Goal: Task Accomplishment & Management: Manage account settings

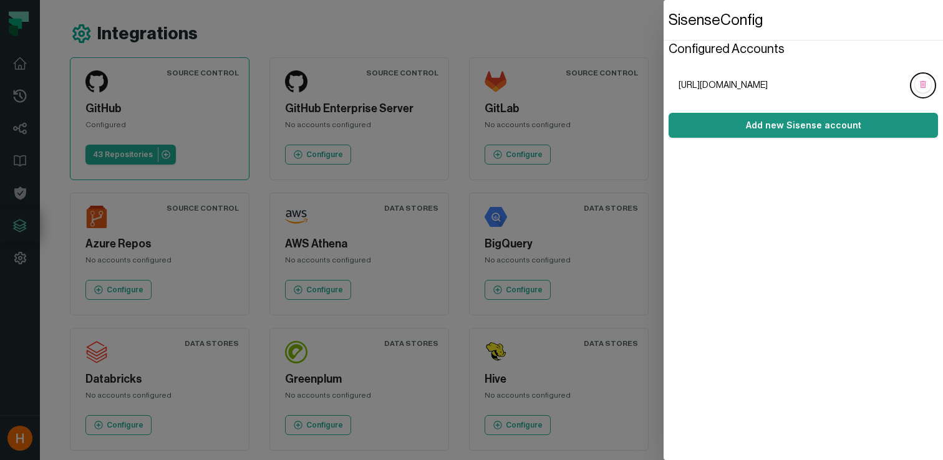
click at [807, 127] on button "Add new Sisense account" at bounding box center [803, 125] width 269 height 25
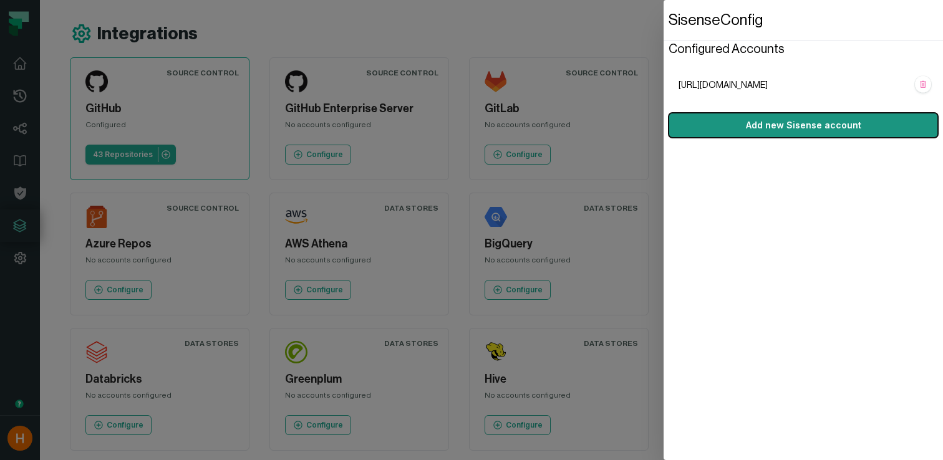
click at [837, 124] on button "Add new Sisense account" at bounding box center [803, 125] width 269 height 25
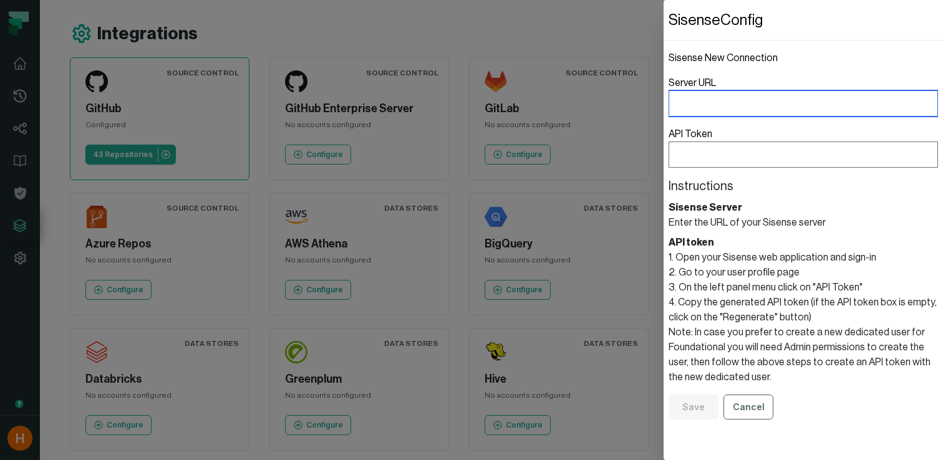
click at [771, 100] on input "Server URL" at bounding box center [803, 103] width 269 height 26
paste input "**********"
type input "**********"
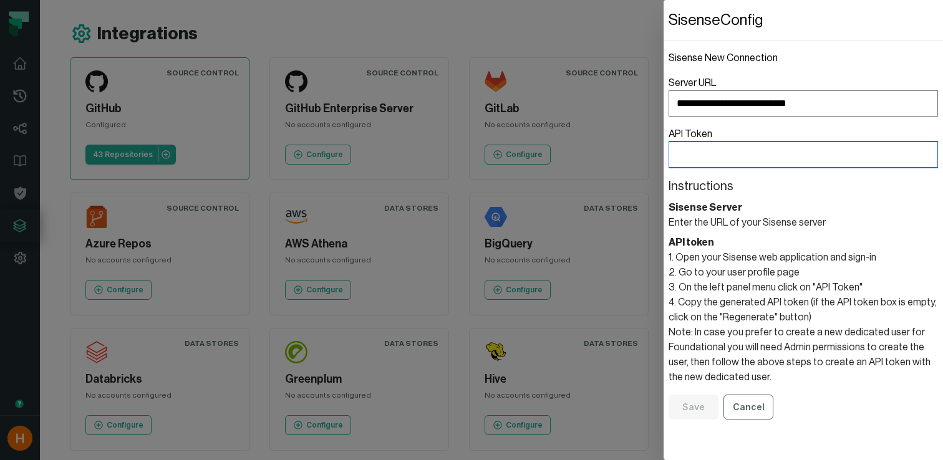
click at [707, 163] on input "API Token" at bounding box center [803, 155] width 269 height 26
paste input "**********"
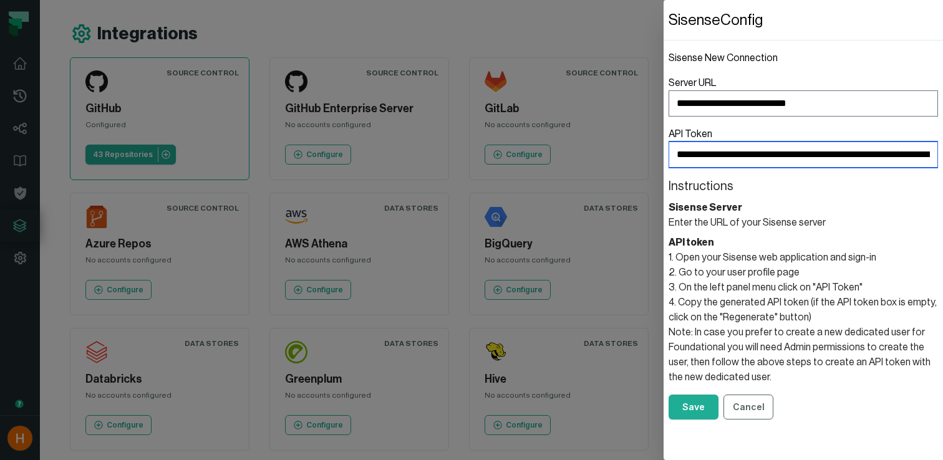
scroll to position [0, 1416]
type input "**********"
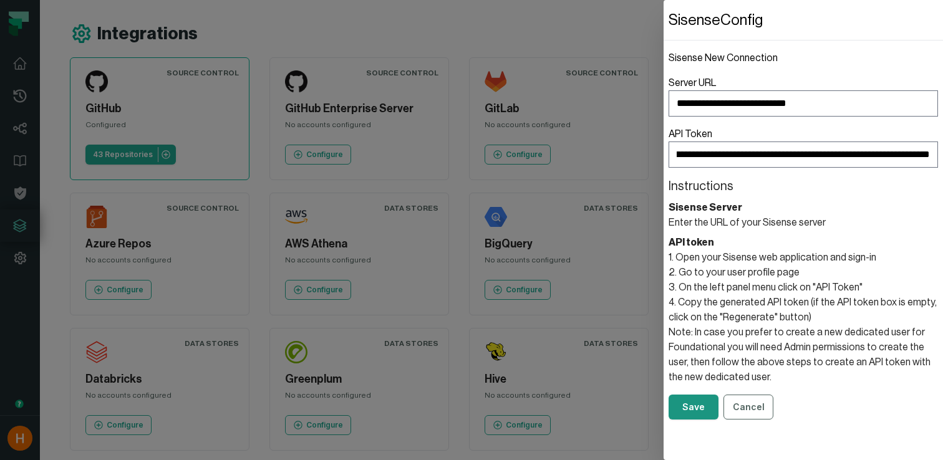
click at [697, 410] on button "Save" at bounding box center [694, 407] width 50 height 25
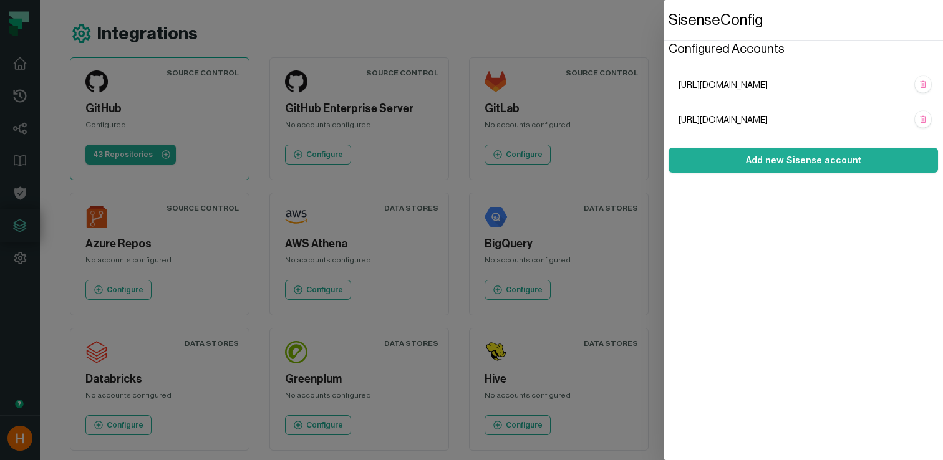
click at [664, 22] on dialog "Sisense Config Configured Accounts [URL][DOMAIN_NAME] [URL][DOMAIN_NAME] Add ne…" at bounding box center [803, 230] width 279 height 460
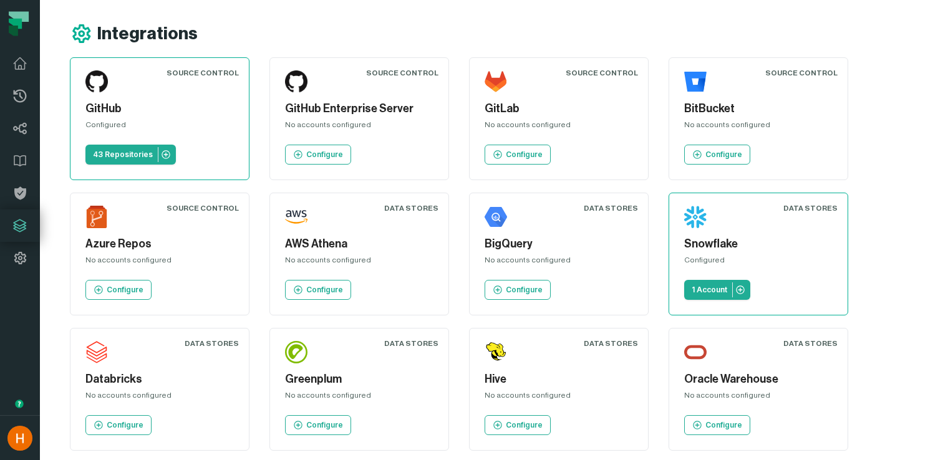
click at [12, 31] on icon at bounding box center [13, 31] width 9 height 11
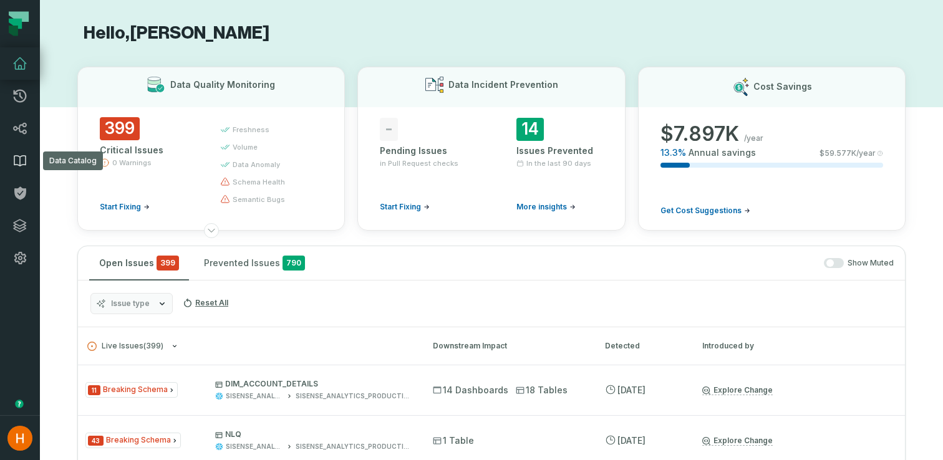
click at [24, 162] on icon at bounding box center [19, 160] width 15 height 15
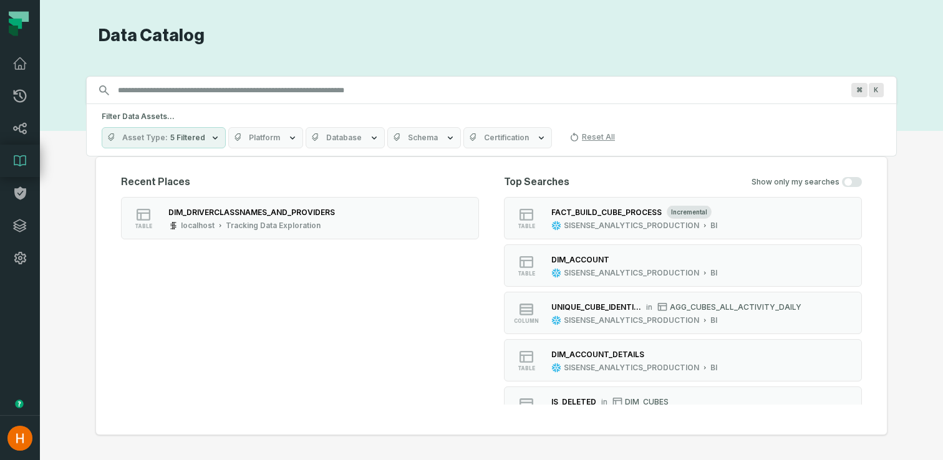
click at [182, 141] on span "5 Filtered" at bounding box center [187, 138] width 35 height 10
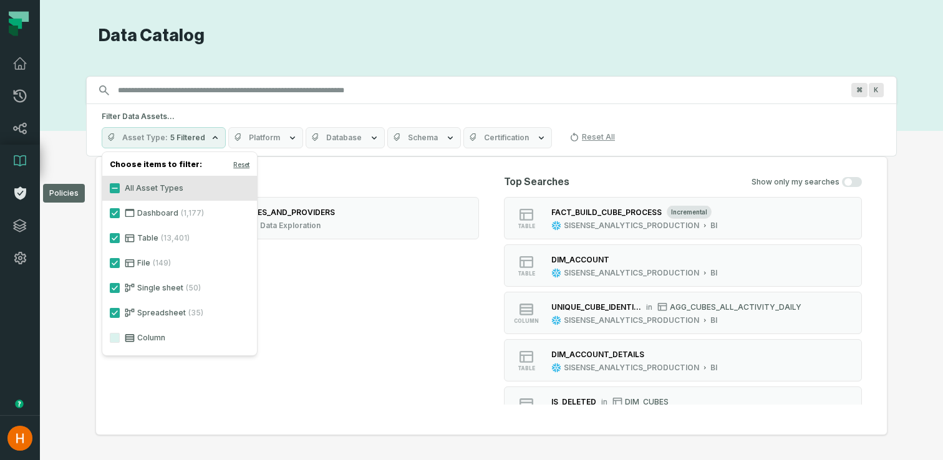
click at [16, 189] on icon at bounding box center [20, 193] width 12 height 13
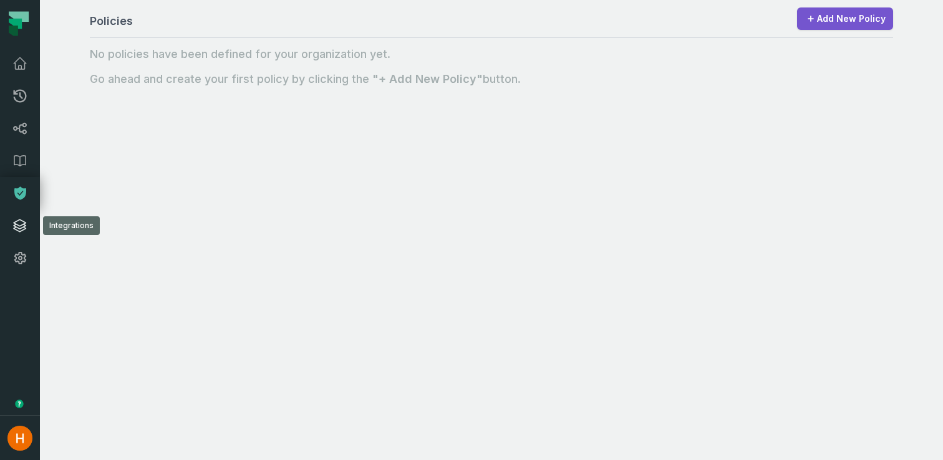
click at [16, 218] on link "Integrations" at bounding box center [20, 226] width 40 height 32
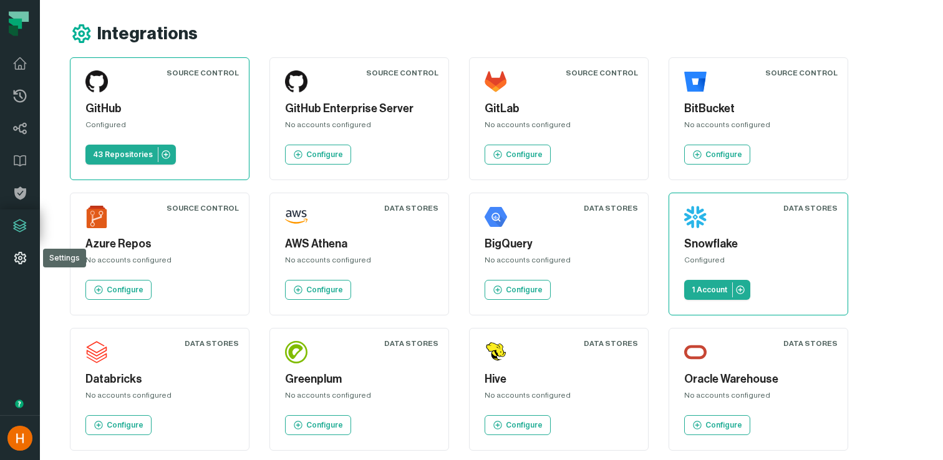
click at [16, 254] on icon at bounding box center [20, 258] width 12 height 12
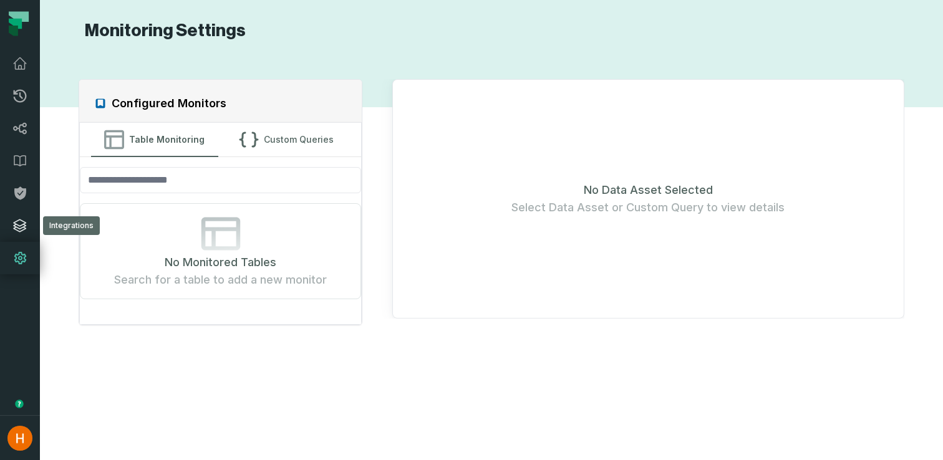
click at [19, 221] on icon at bounding box center [19, 225] width 15 height 15
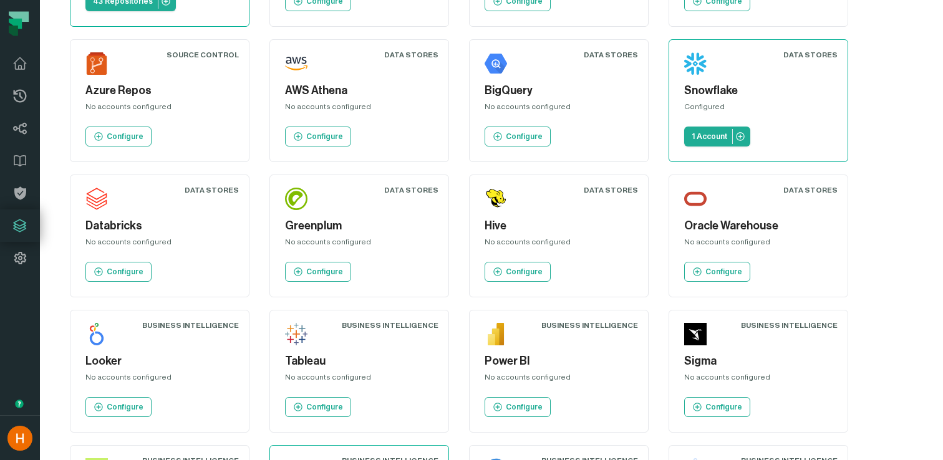
scroll to position [156, 0]
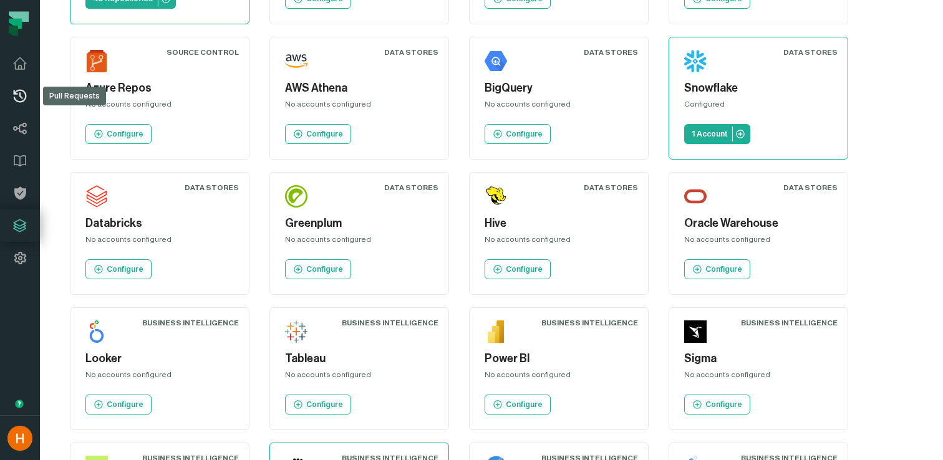
click at [19, 90] on icon at bounding box center [20, 96] width 13 height 13
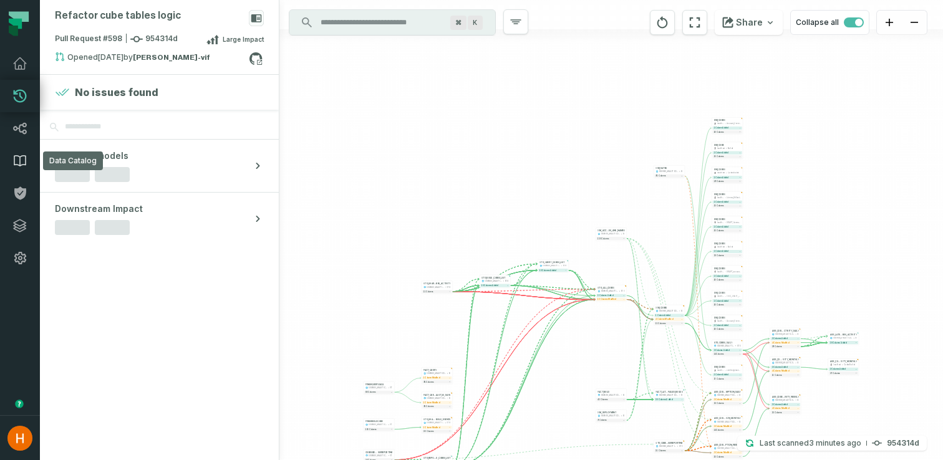
click at [21, 158] on icon at bounding box center [19, 160] width 15 height 15
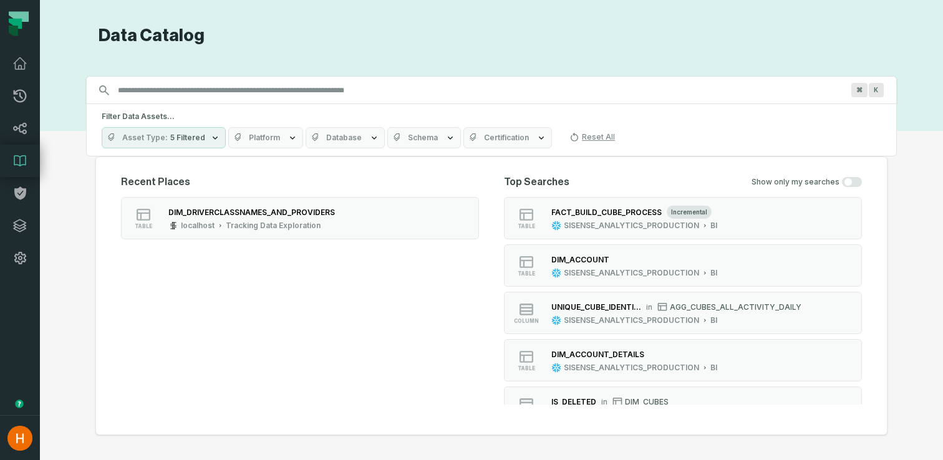
click at [210, 142] on icon "button" at bounding box center [215, 138] width 10 height 10
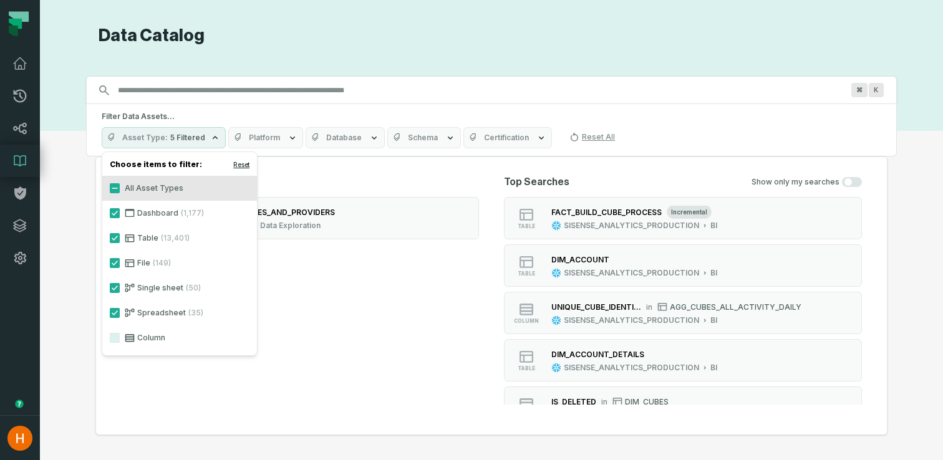
click at [241, 164] on button "Reset" at bounding box center [241, 165] width 16 height 10
click at [244, 165] on button "Reset" at bounding box center [241, 165] width 16 height 10
click at [245, 104] on div "Filter Data Assets... Asset Type 5 Filtered Platform Database Schema Certificat…" at bounding box center [491, 130] width 811 height 52
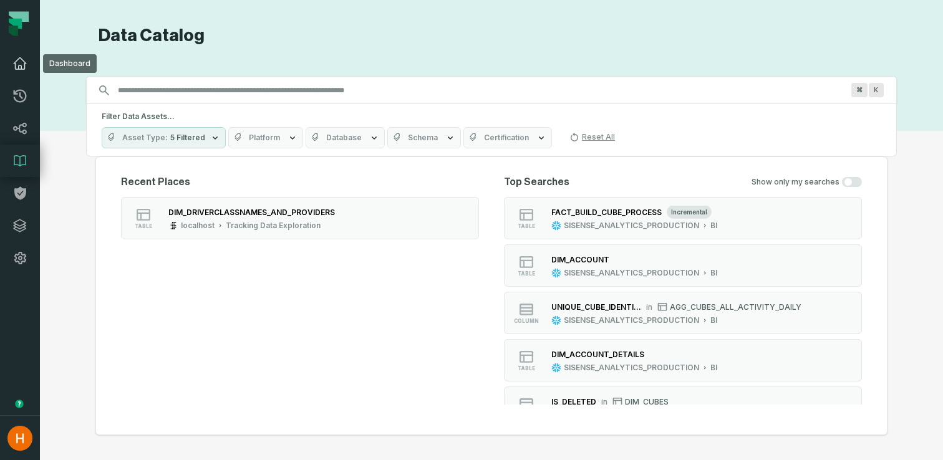
click at [18, 65] on icon at bounding box center [20, 63] width 12 height 11
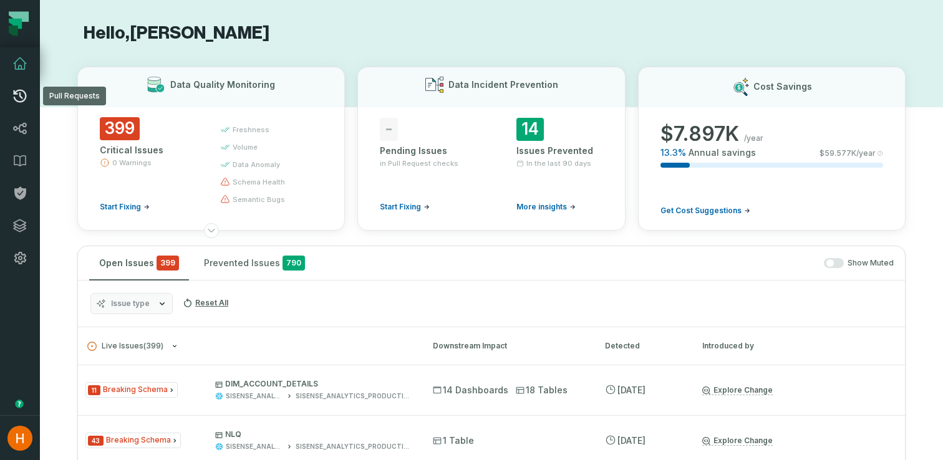
click at [16, 97] on icon at bounding box center [19, 96] width 15 height 15
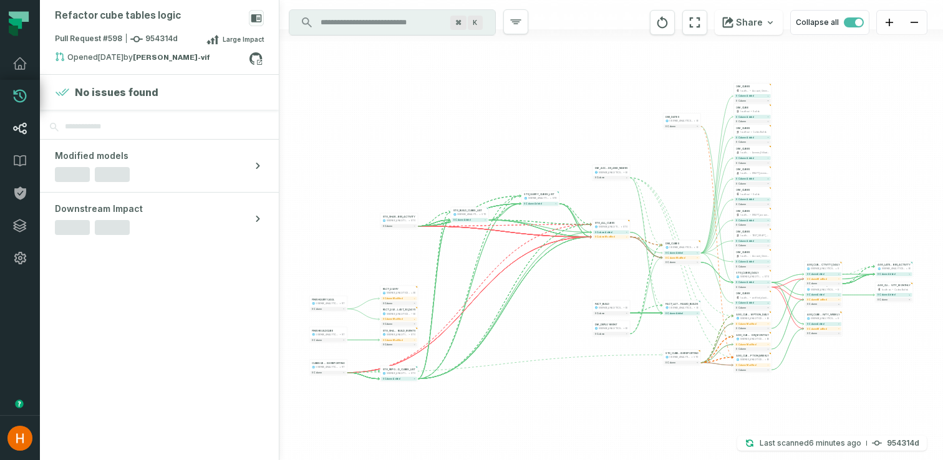
click at [17, 128] on icon at bounding box center [20, 128] width 13 height 11
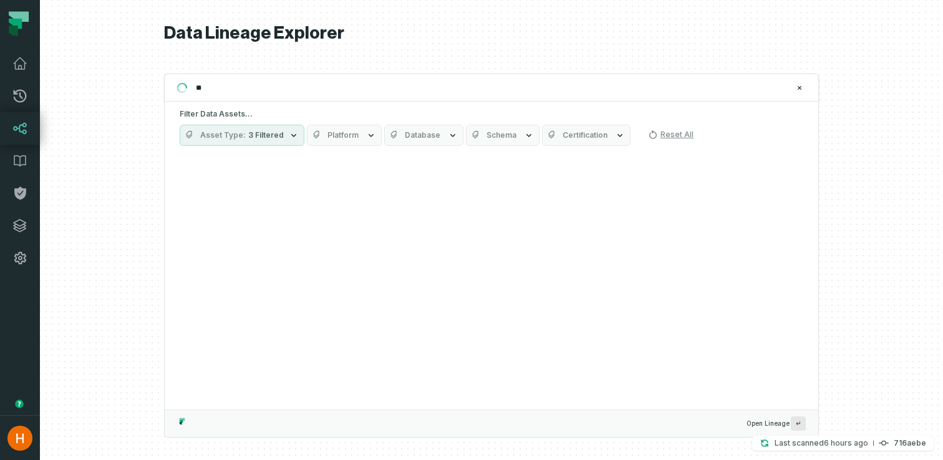
type input "***"
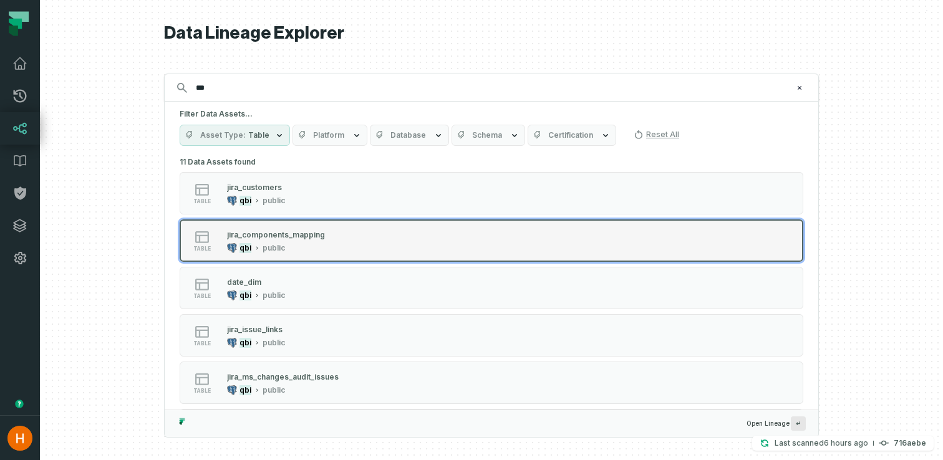
click at [299, 244] on div "qbi public" at bounding box center [276, 248] width 98 height 10
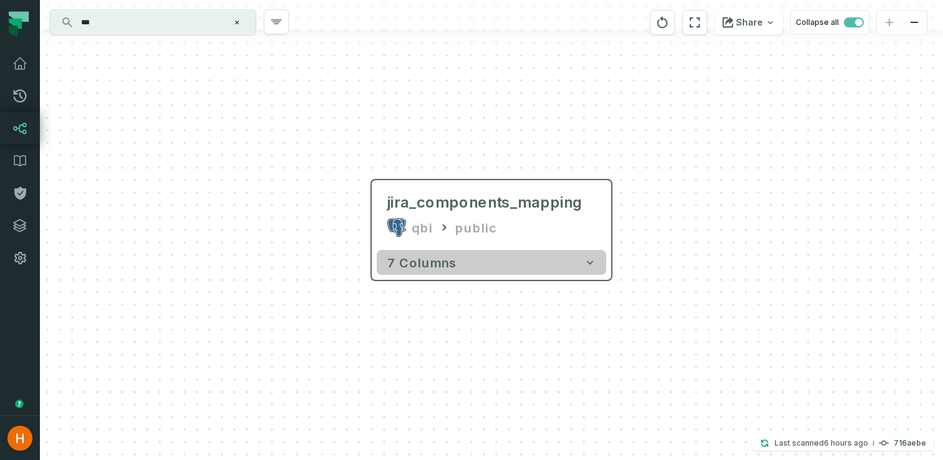
click at [410, 270] on button "7 columns" at bounding box center [491, 262] width 229 height 25
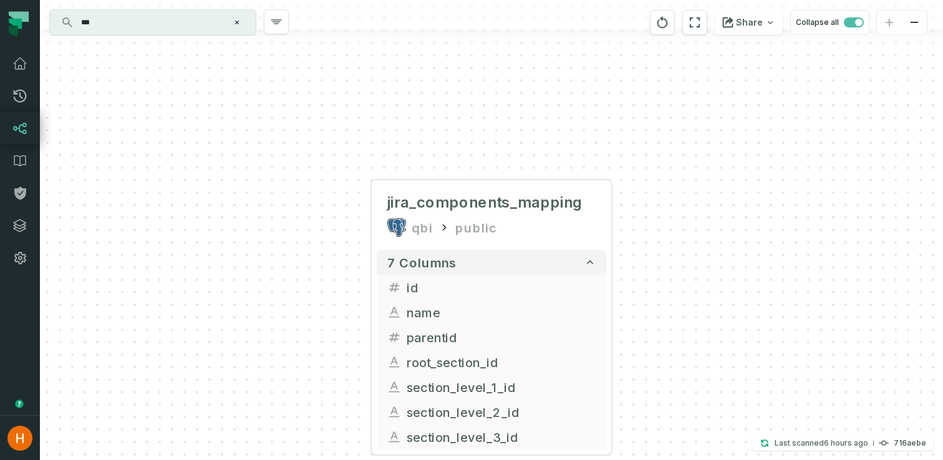
click at [109, 22] on input "***" at bounding box center [152, 22] width 156 height 20
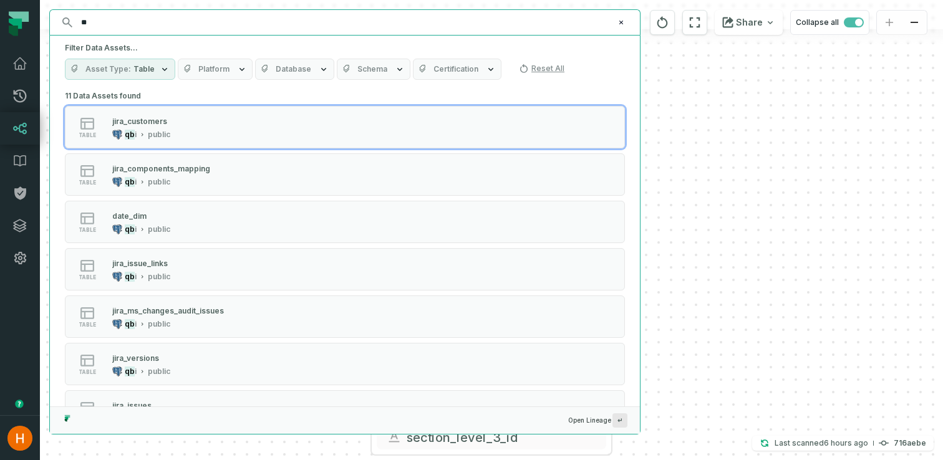
type input "*"
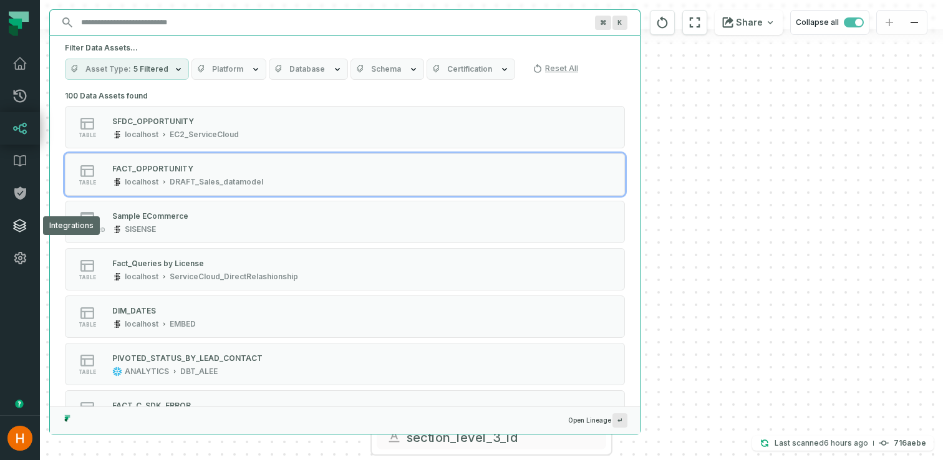
click at [22, 229] on icon at bounding box center [19, 225] width 15 height 15
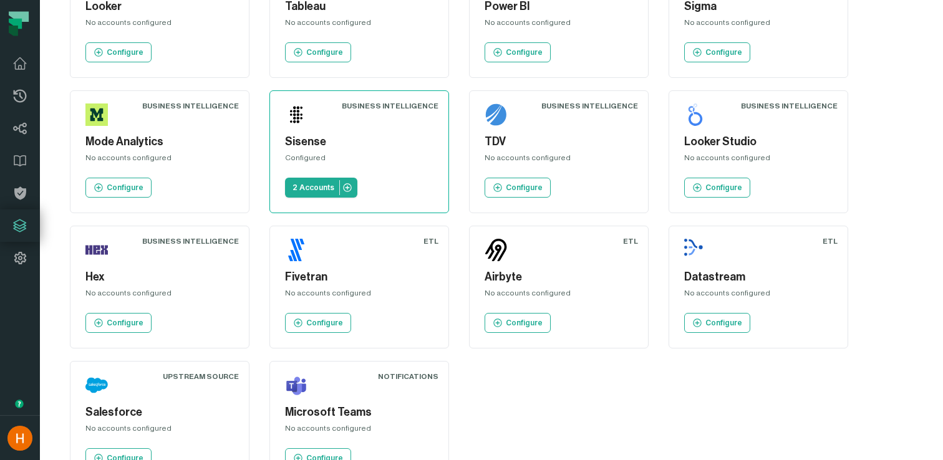
scroll to position [554, 0]
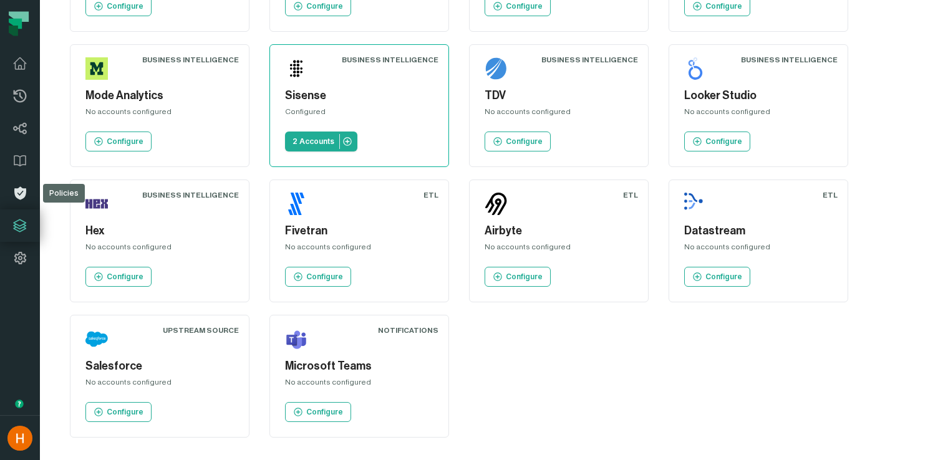
click at [19, 187] on icon at bounding box center [20, 193] width 12 height 13
